Goal: Find specific page/section: Find specific page/section

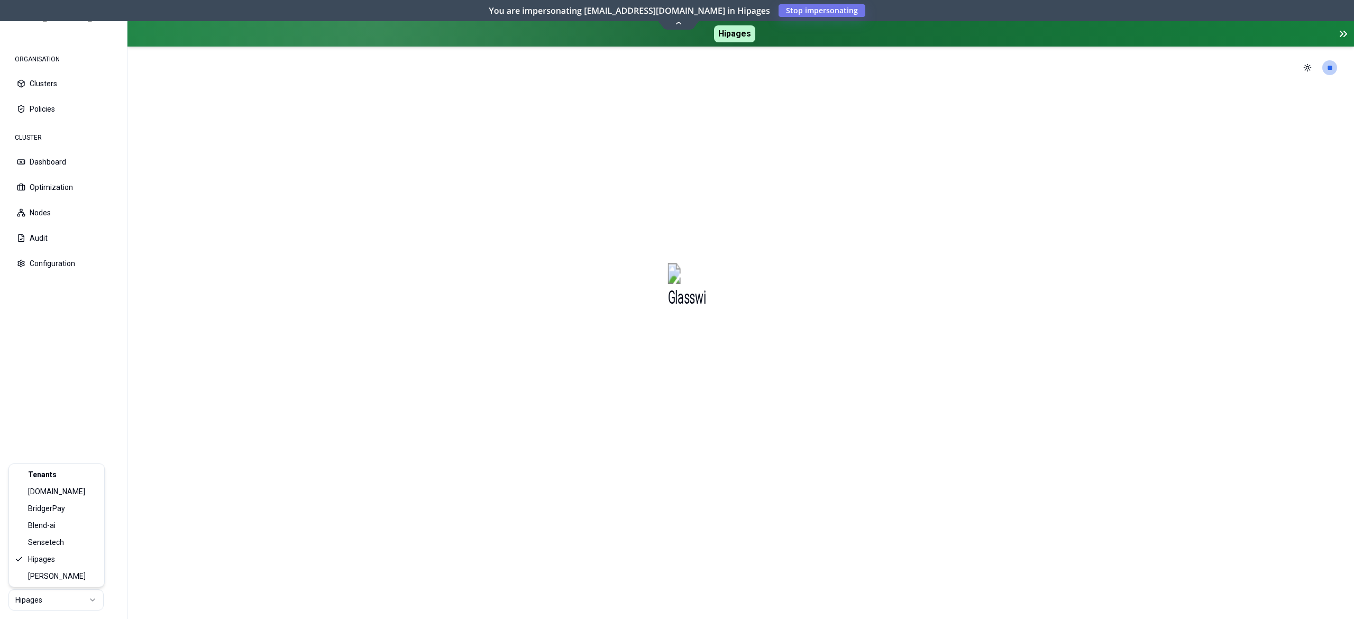
click at [75, 594] on html "ORGANISATION Clusters Policies CLUSTER Dashboard Optimization Nodes Audit Confi…" at bounding box center [677, 309] width 1354 height 619
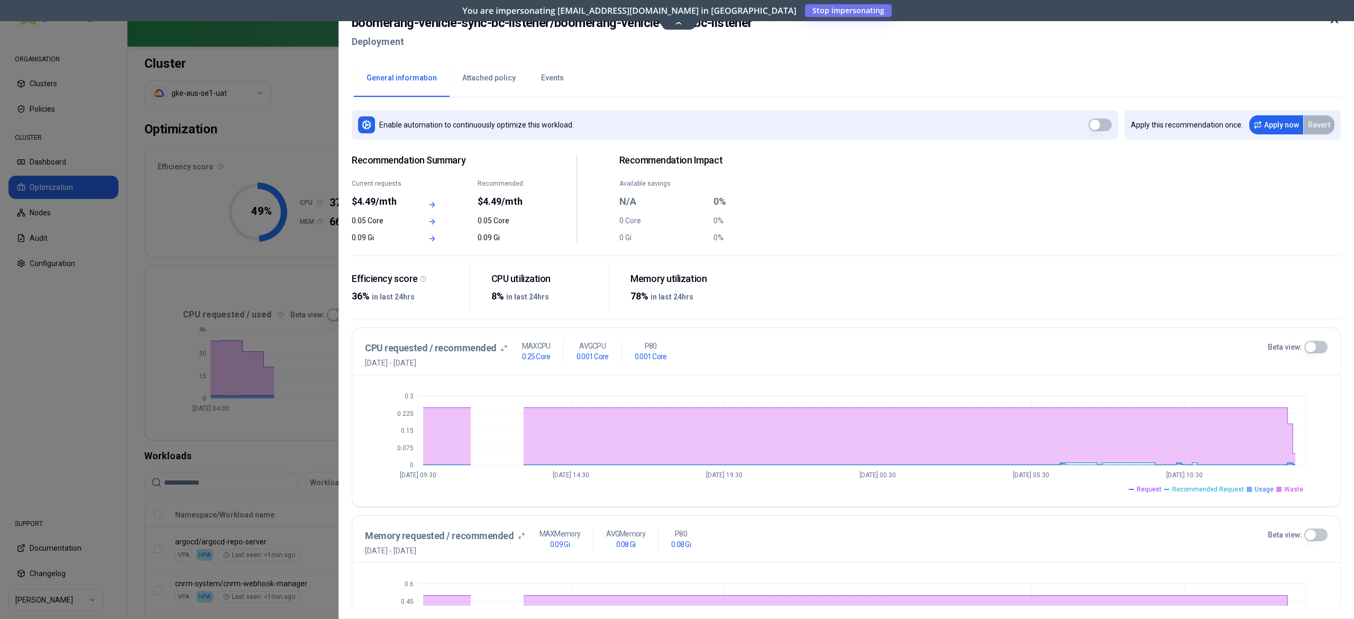
scroll to position [90, 0]
